Goal: Transaction & Acquisition: Purchase product/service

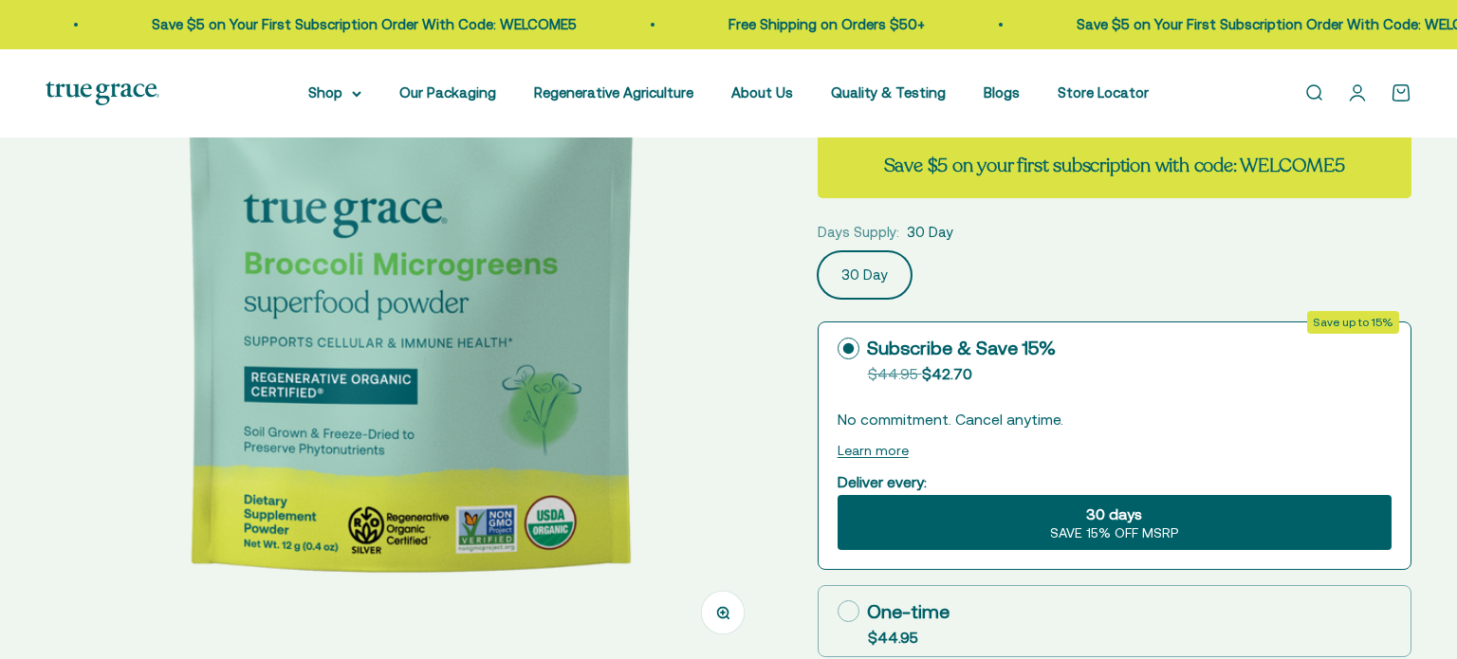
scroll to position [249, 0]
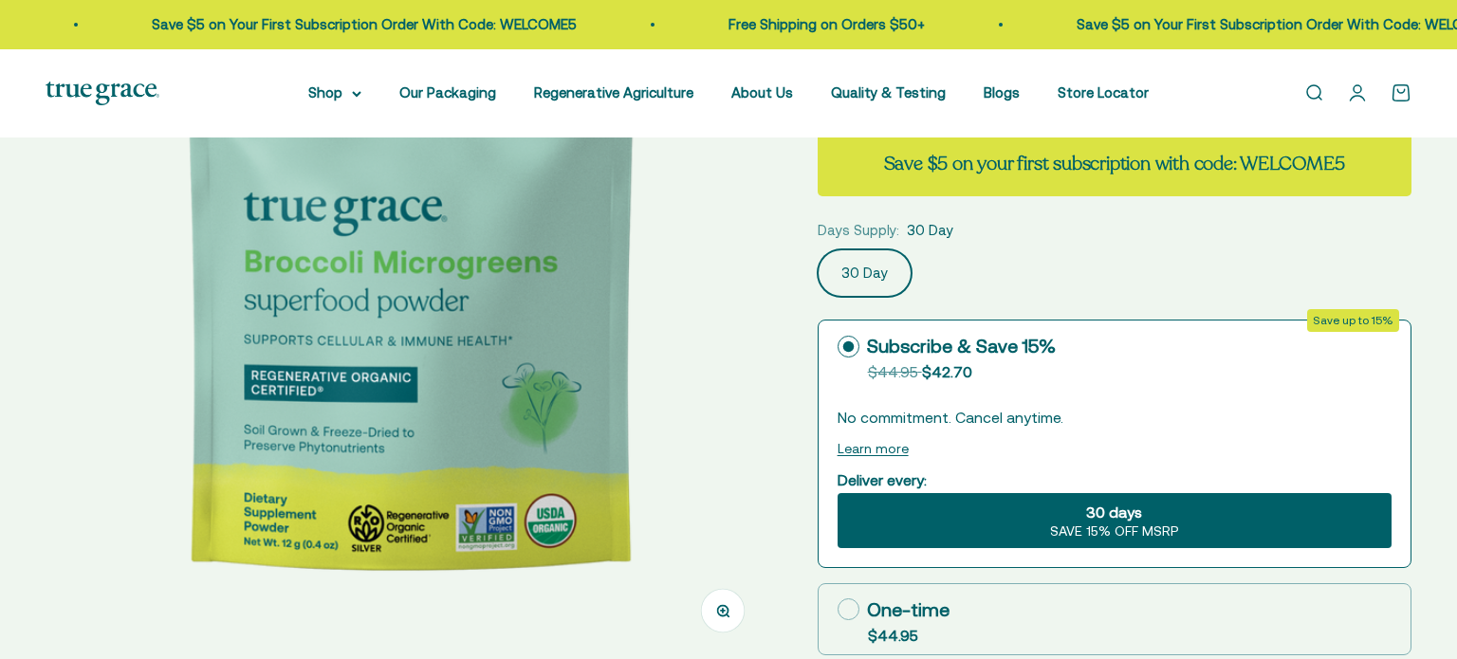
click at [896, 607] on div "One-time" at bounding box center [894, 610] width 112 height 28
click at [838, 609] on input "One-time $44.95" at bounding box center [837, 609] width 1 height 1
radio input "true"
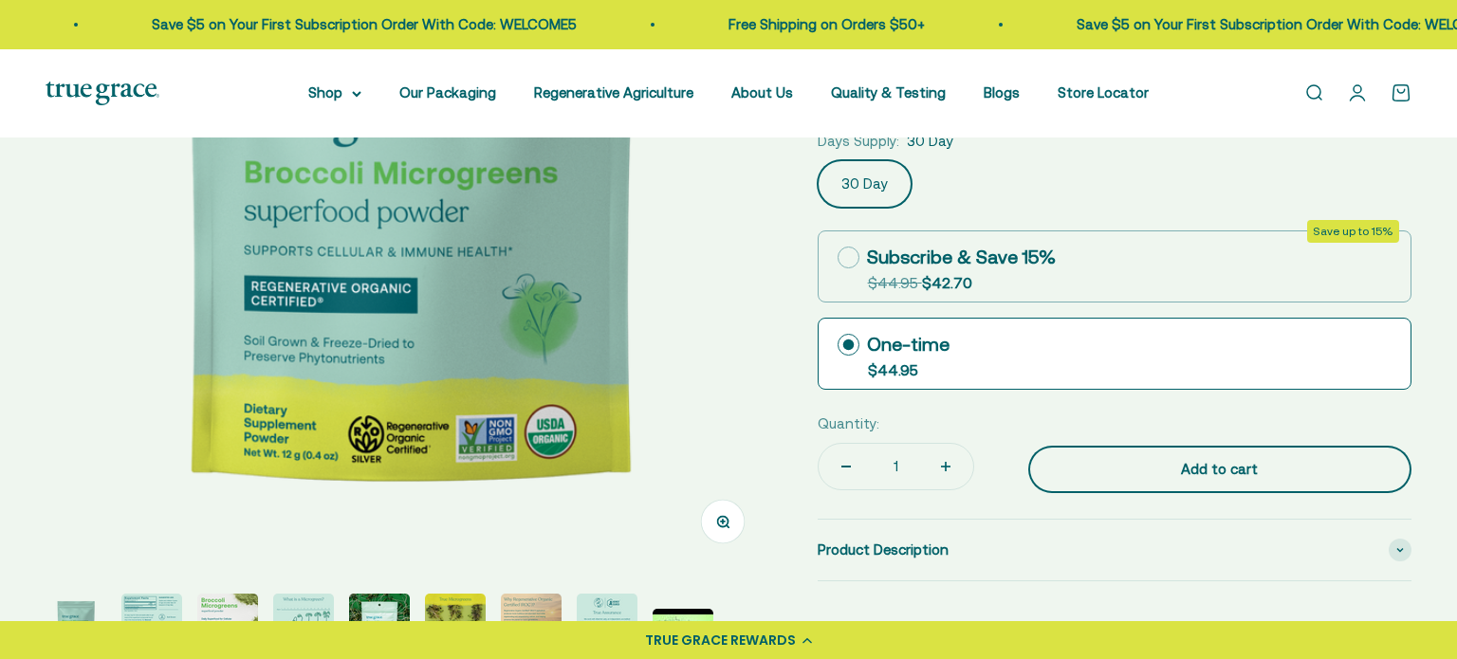
scroll to position [341, 0]
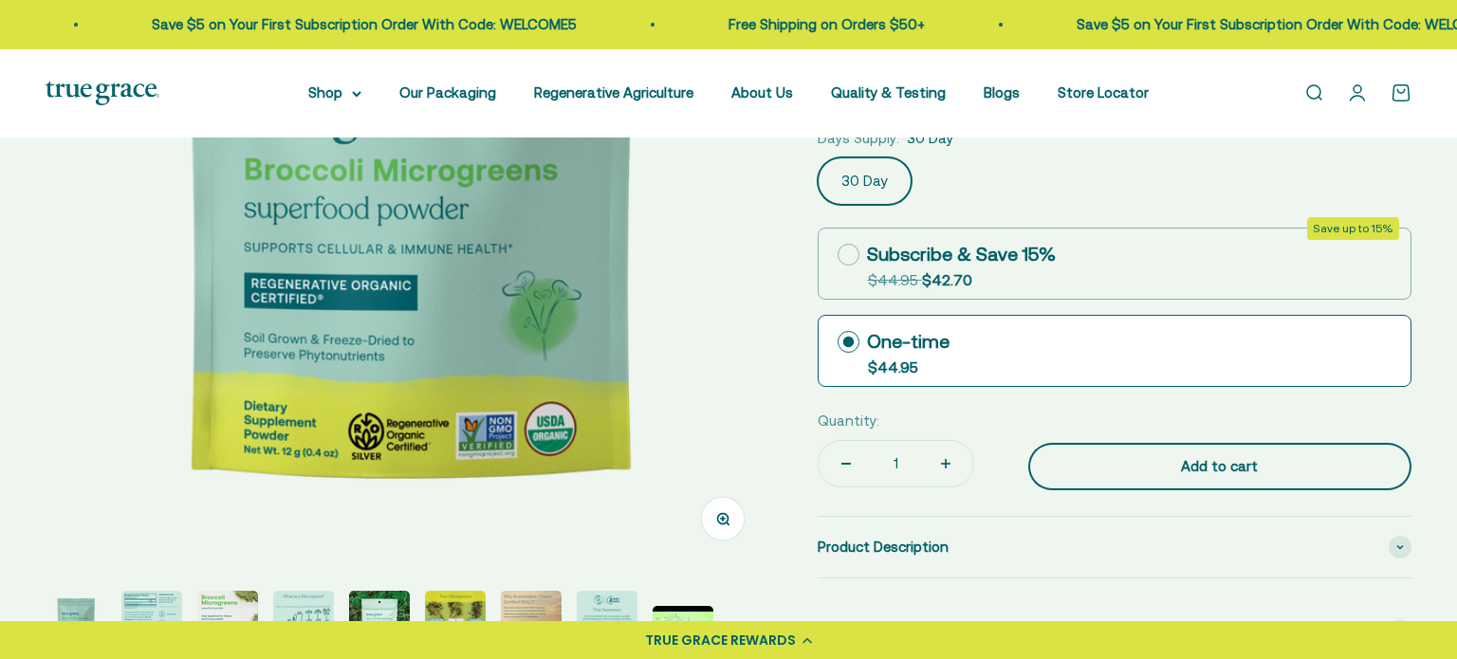
click at [1130, 470] on div "Add to cart" at bounding box center [1219, 466] width 307 height 23
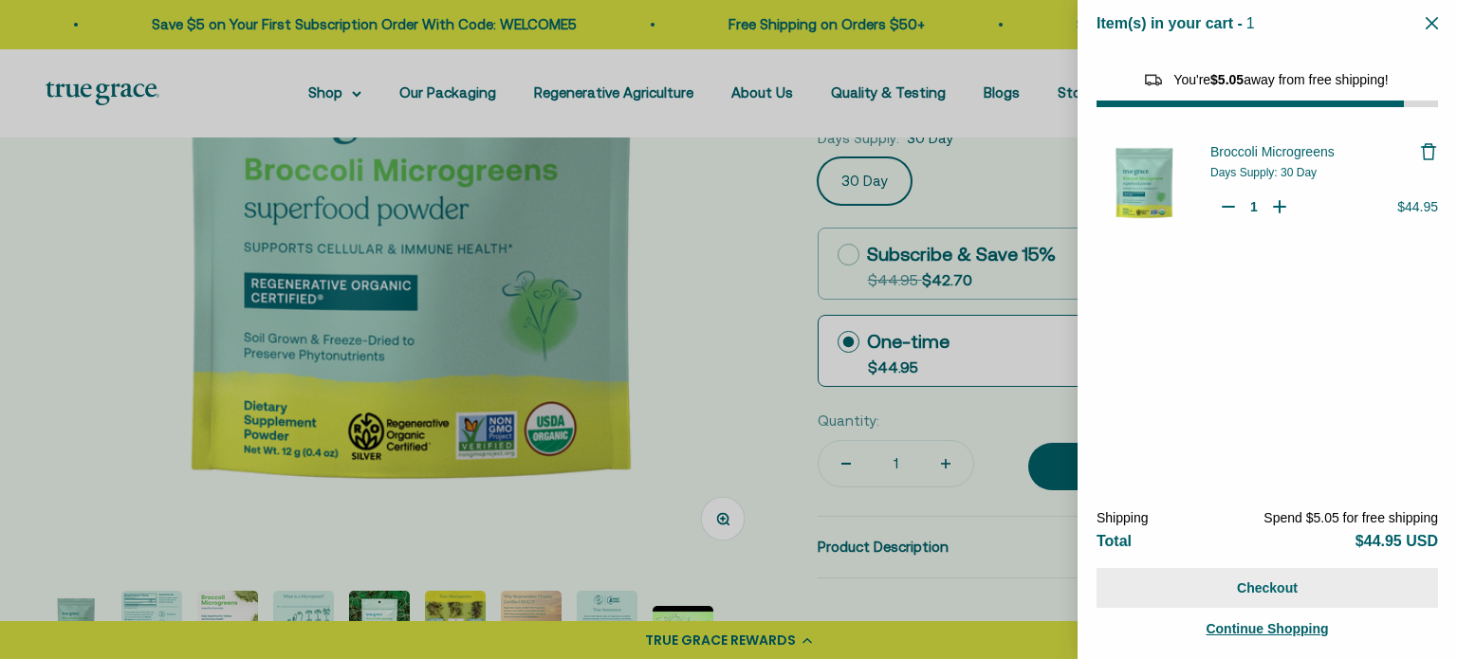
click at [1253, 592] on button "Checkout" at bounding box center [1268, 588] width 342 height 40
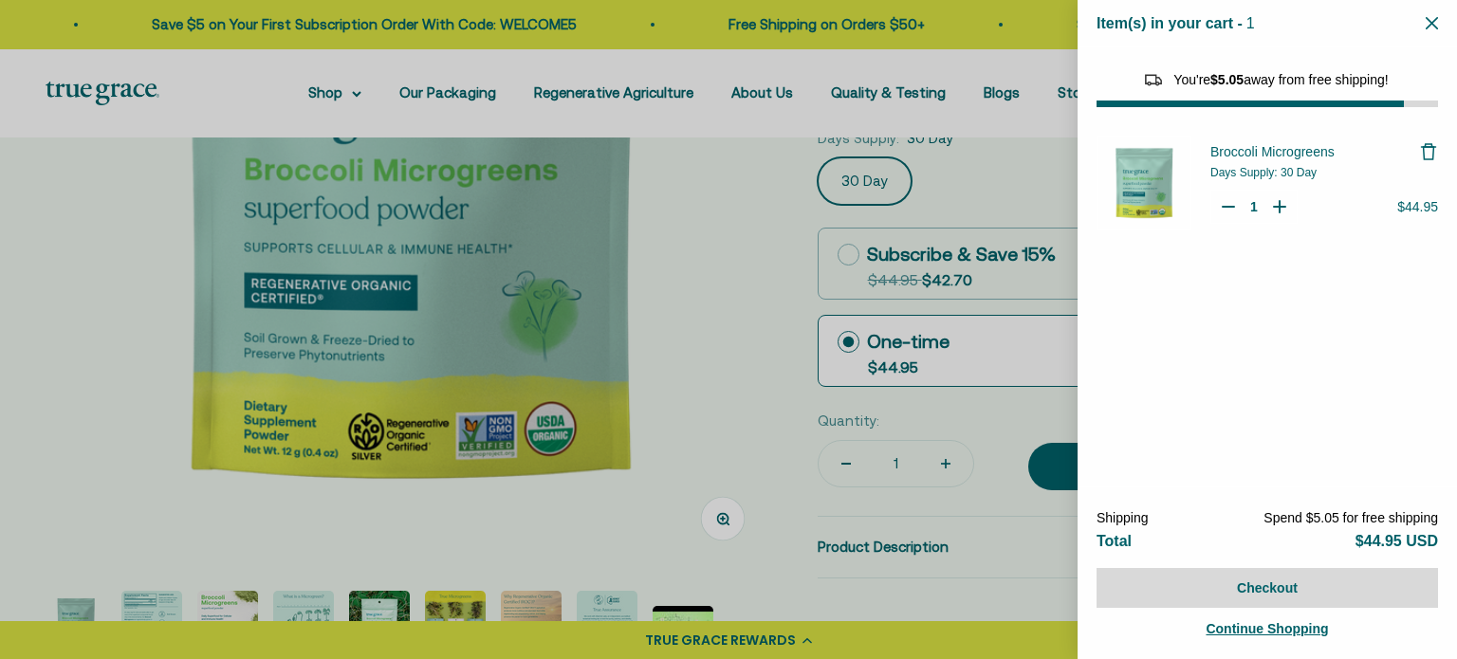
type button "Checkout"
select select "3"
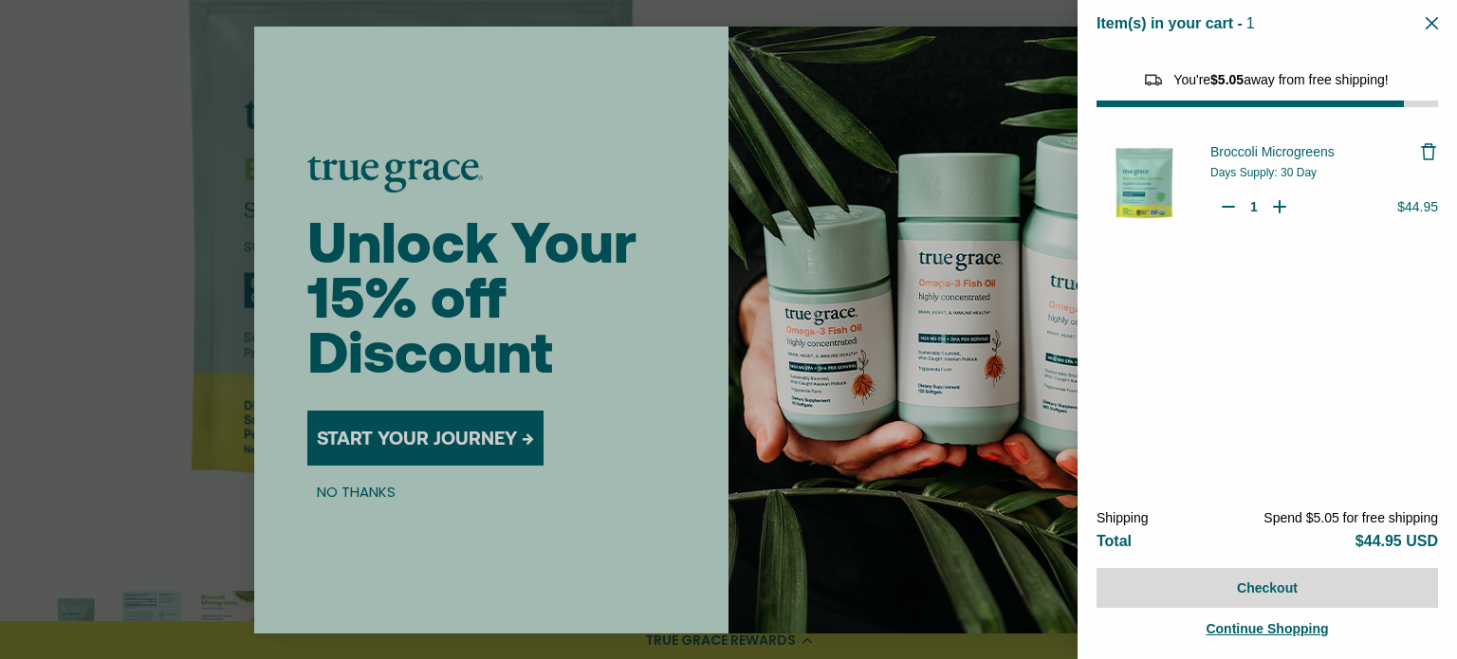
select select "46081071743190"
select select "42422728065238"
